Goal: Task Accomplishment & Management: Use online tool/utility

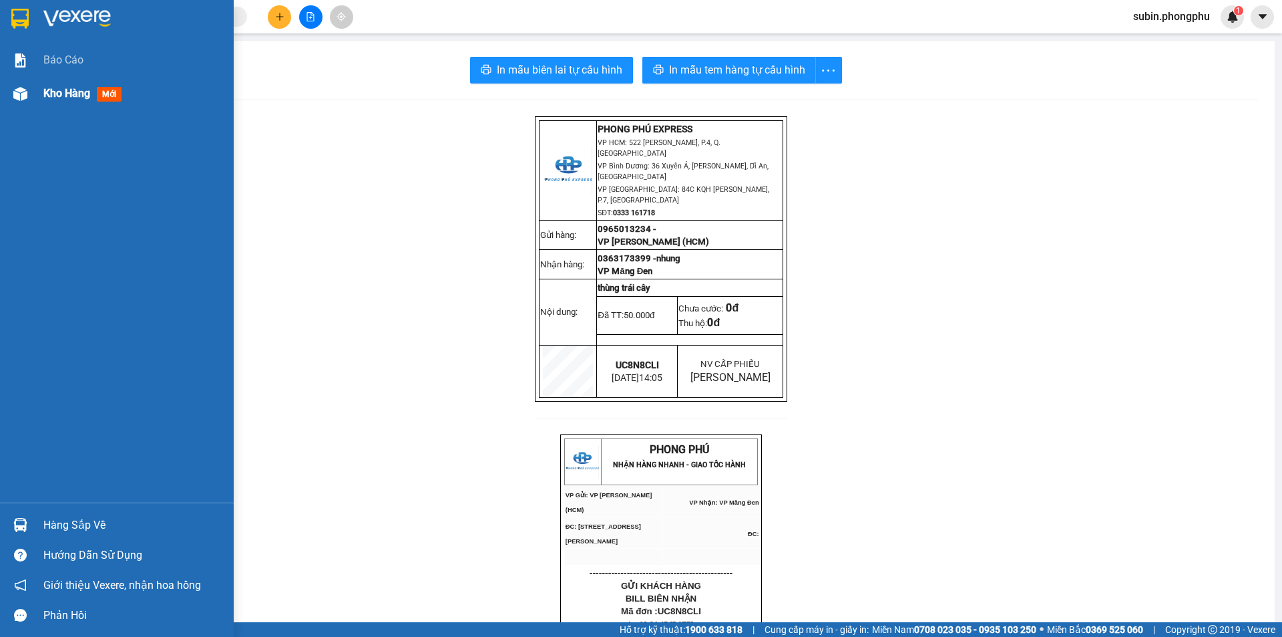
click at [29, 91] on div at bounding box center [20, 93] width 23 height 23
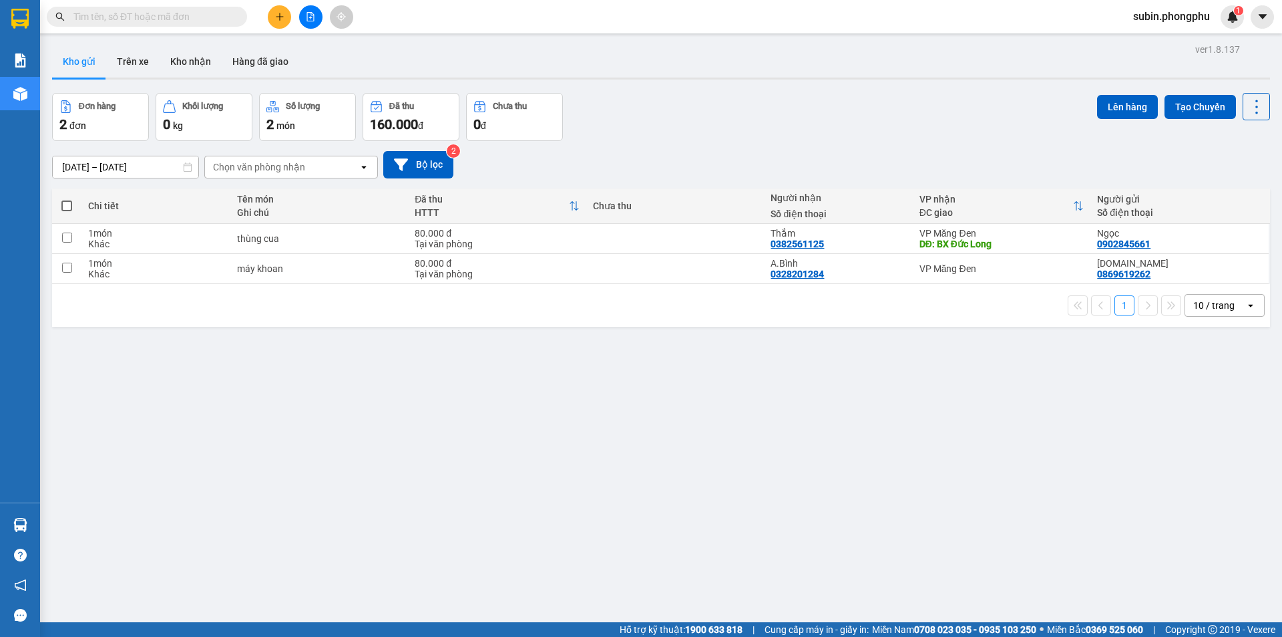
click at [191, 170] on icon at bounding box center [187, 166] width 9 height 9
click at [183, 168] on icon at bounding box center [187, 166] width 9 height 9
click at [79, 168] on input "[DATE] – [DATE]" at bounding box center [126, 166] width 146 height 21
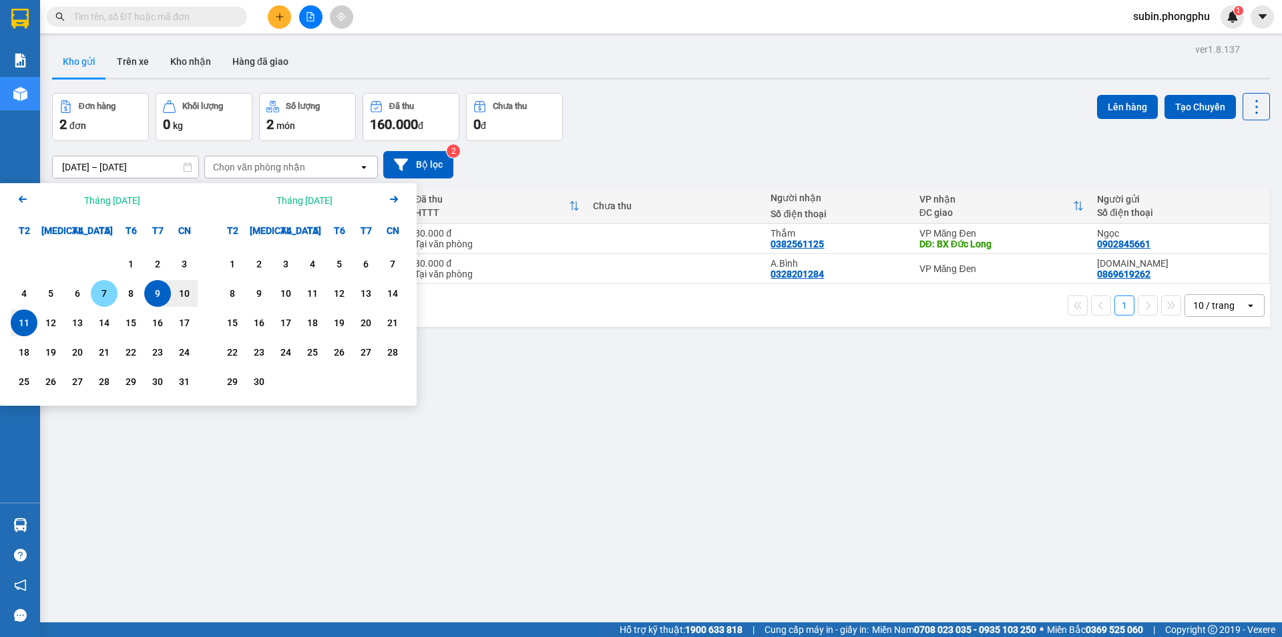
click at [99, 301] on div "7" at bounding box center [104, 293] width 19 height 16
click at [35, 323] on div "11" at bounding box center [24, 322] width 27 height 27
type input "07/08/2025 – 11/08/2025"
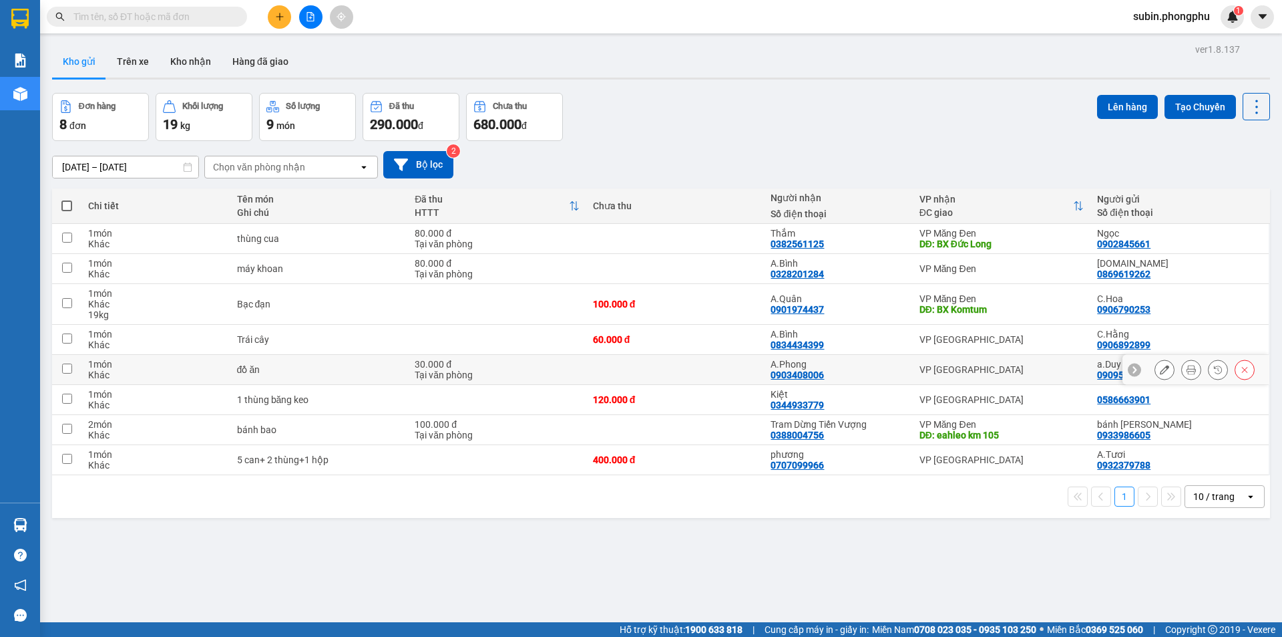
click at [1098, 372] on div "0909539672" at bounding box center [1123, 374] width 53 height 11
drag, startPoint x: 1088, startPoint y: 375, endPoint x: 1074, endPoint y: 351, distance: 27.8
click at [1140, 359] on tr "1 món Khác đồ ăn 30.000 đ Tại văn phòng A.Phong 0903408006 VP Đà Lạt a.Duy 0909…" at bounding box center [661, 370] width 1218 height 30
checkbox input "true"
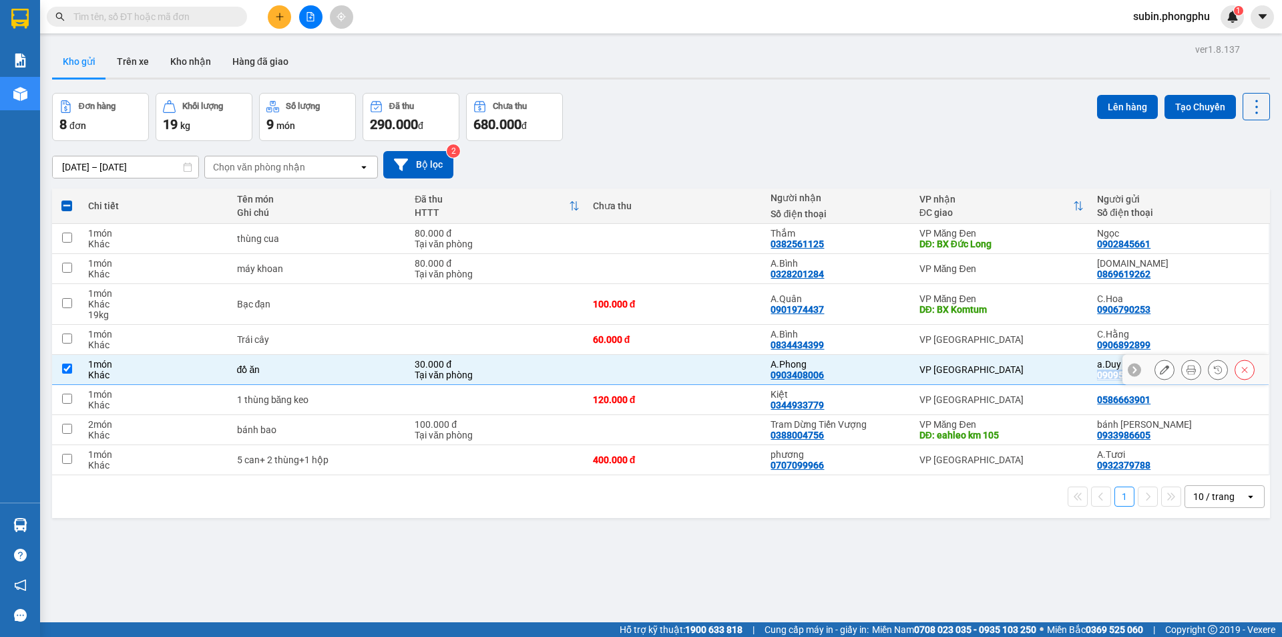
copy tr "0909539672"
click at [1102, 275] on div "0869619262" at bounding box center [1123, 274] width 53 height 11
drag, startPoint x: 1102, startPoint y: 275, endPoint x: 1042, endPoint y: 263, distance: 61.3
click at [1042, 263] on div "VP Măng Đen" at bounding box center [1002, 268] width 165 height 11
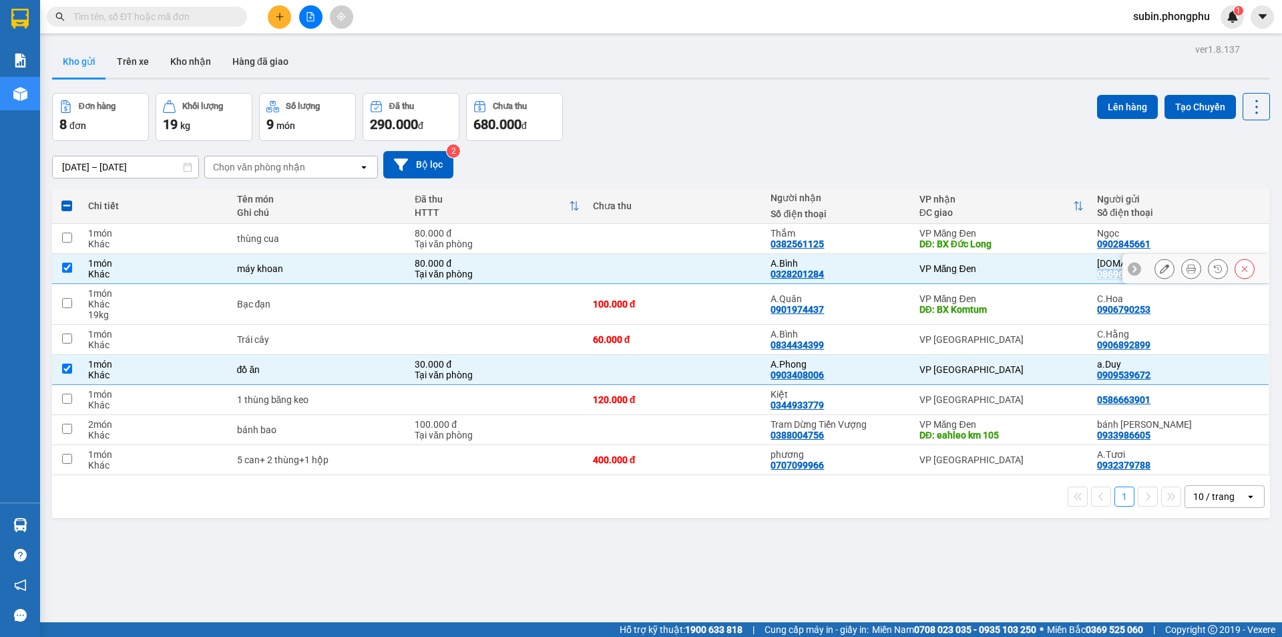
drag, startPoint x: 1086, startPoint y: 274, endPoint x: 1140, endPoint y: 279, distance: 53.7
click at [1185, 280] on tr "1 món Khác máy khoan 80.000 đ Tại văn phòng A.Bình 0328201284 VP Măng Đen C.My …" at bounding box center [661, 269] width 1218 height 30
checkbox input "false"
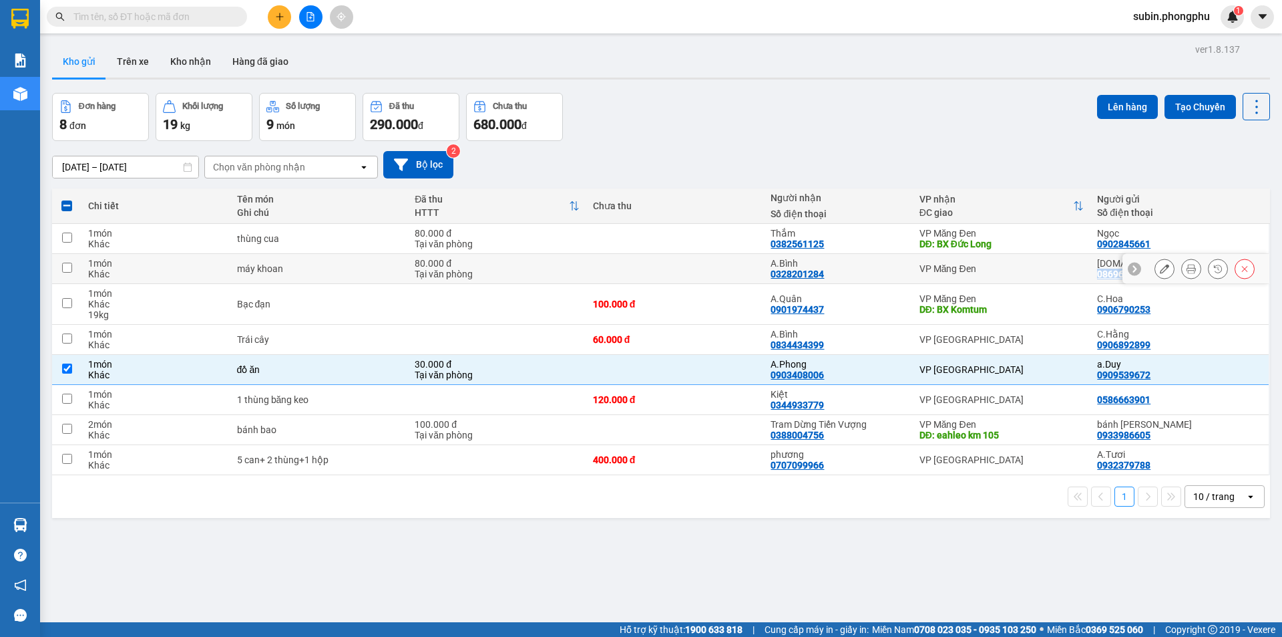
copy tr "0869619262"
click at [1160, 269] on icon at bounding box center [1164, 268] width 9 height 9
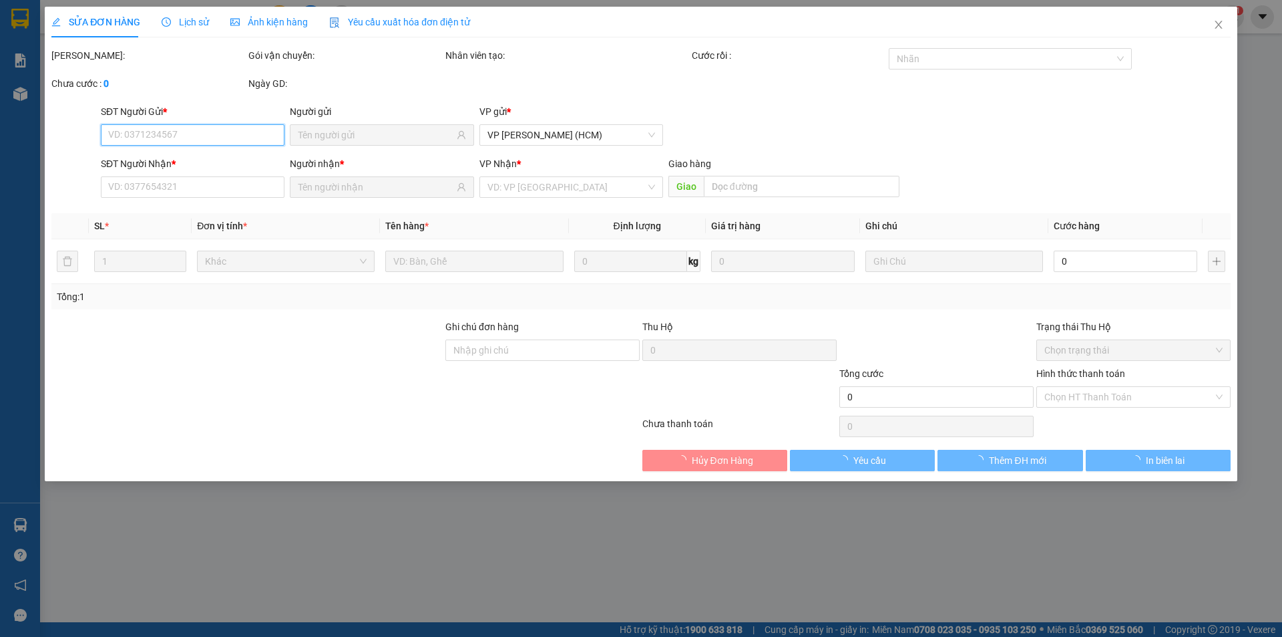
type input "0869619262"
type input "0328201284"
type input "80.000"
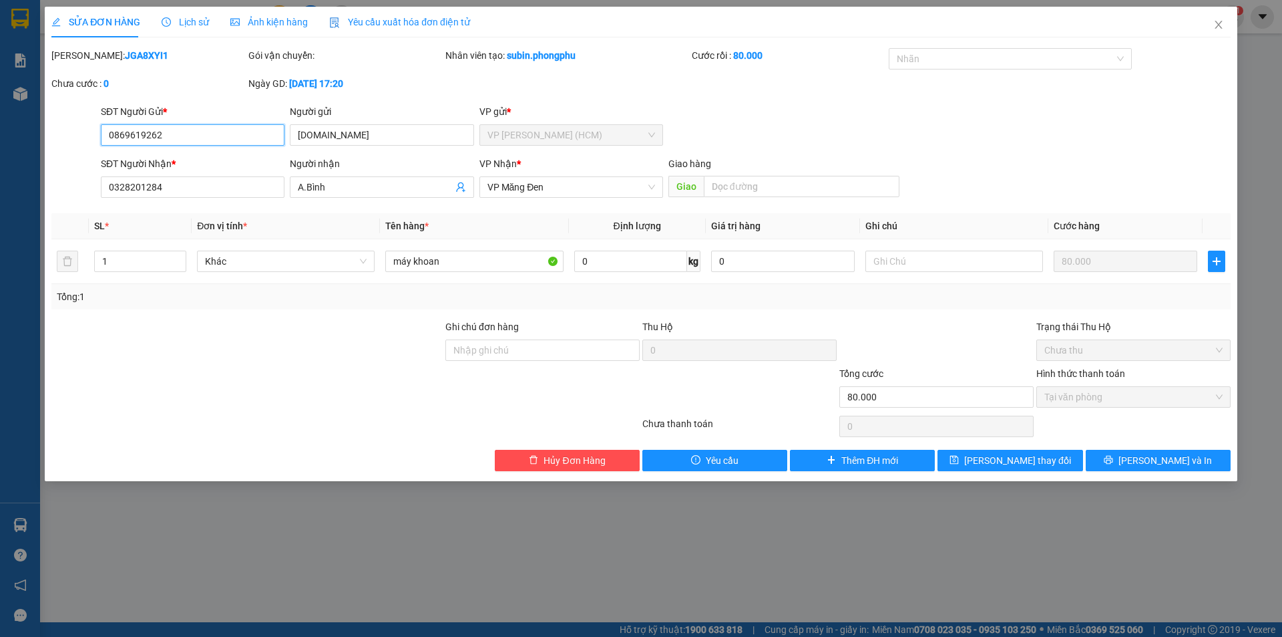
drag, startPoint x: 180, startPoint y: 140, endPoint x: 82, endPoint y: 135, distance: 97.7
click at [82, 135] on div "SĐT Người Gửi * 0869619262 0869619262 Người gửi C.My VP gửi * VP Hoàng Văn Thụ …" at bounding box center [641, 127] width 1182 height 47
click at [1217, 25] on icon "close" at bounding box center [1219, 24] width 11 height 11
